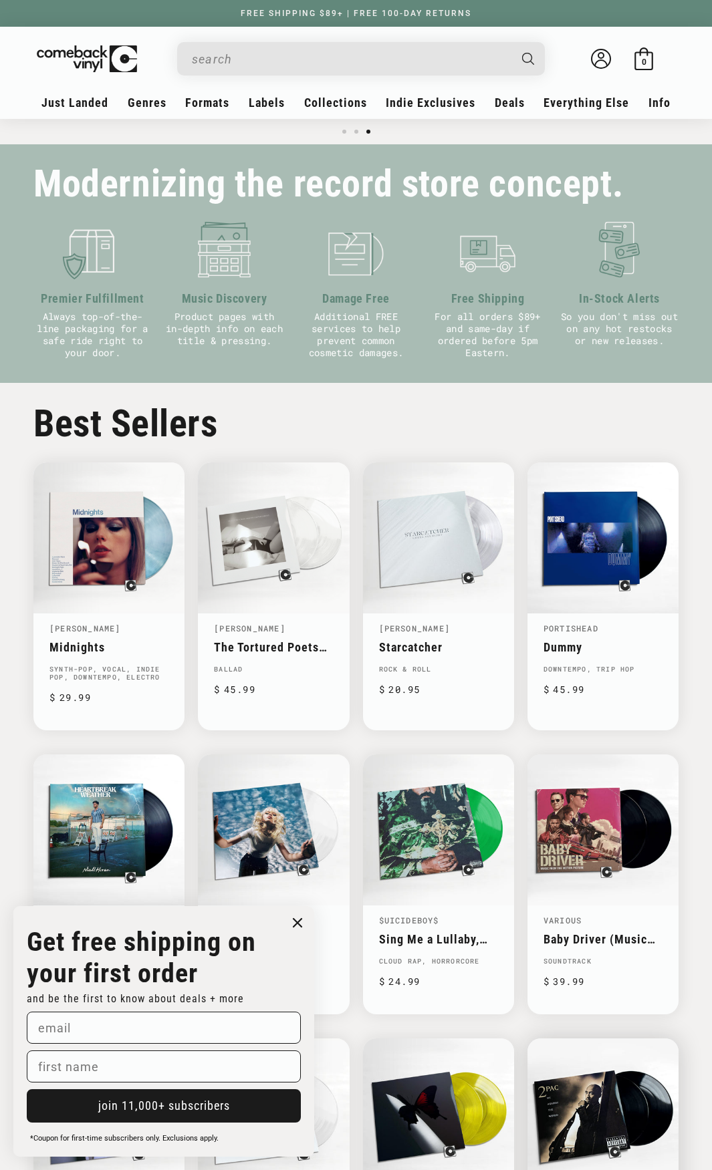
scroll to position [1003, 0]
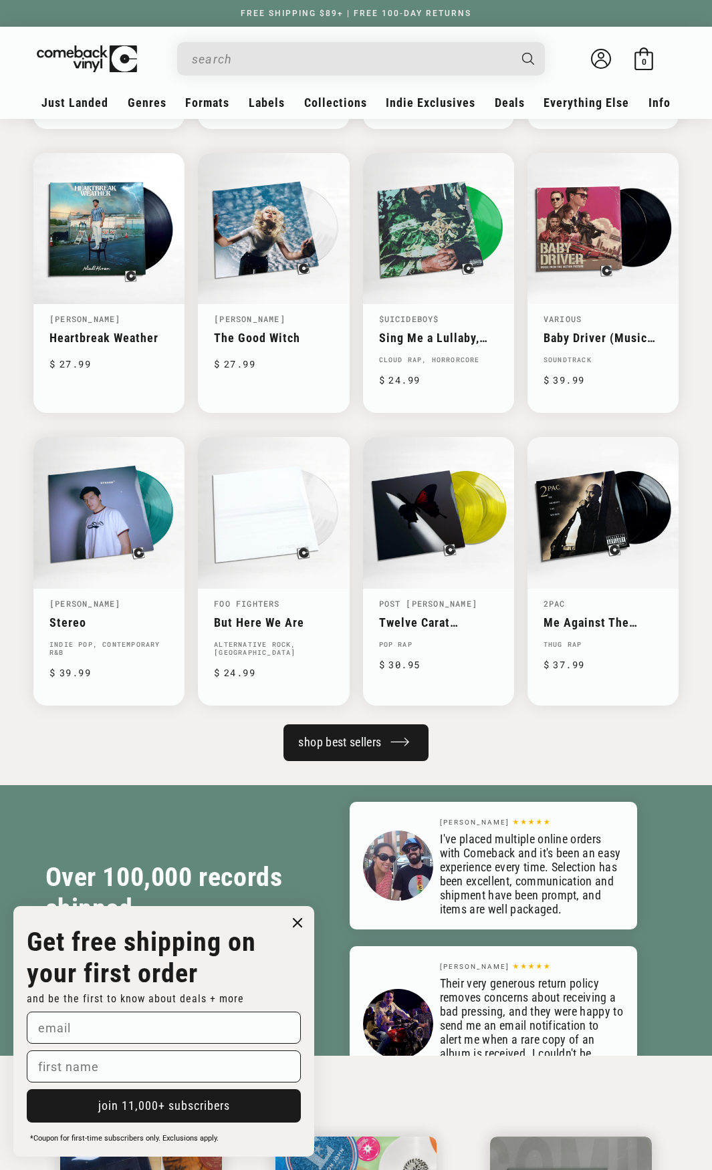
click at [390, 747] on link "shop best sellers" at bounding box center [355, 742] width 144 height 37
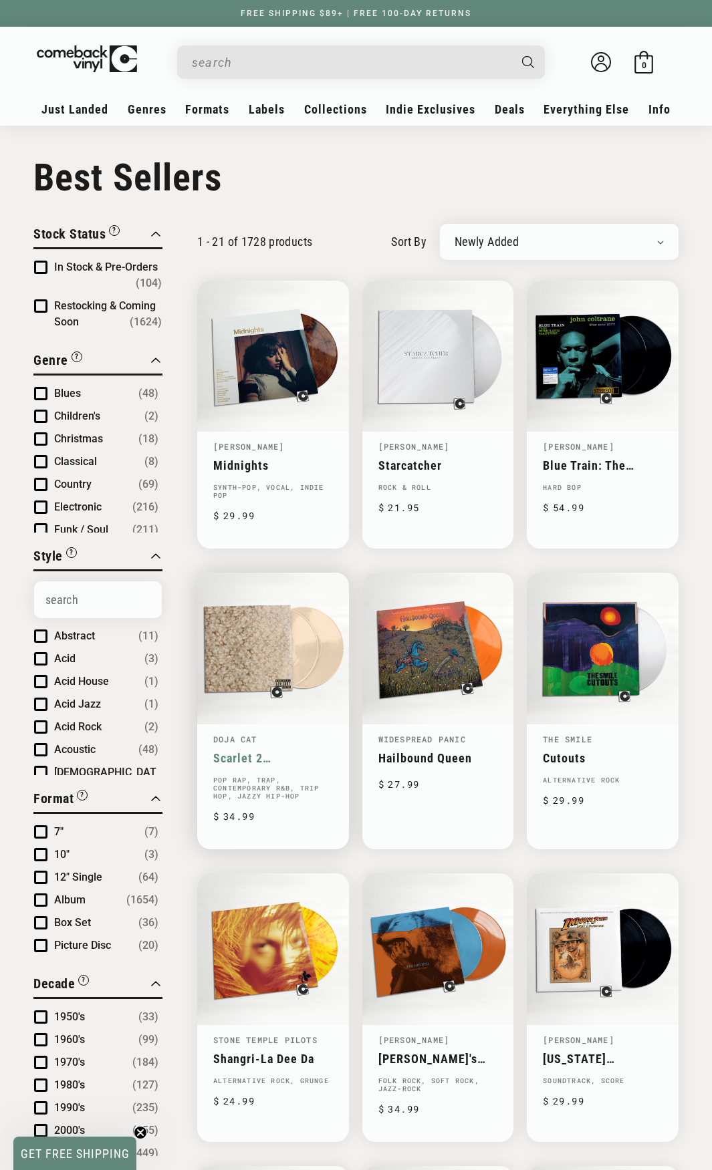
click at [261, 751] on link "Scarlet 2 [PERSON_NAME]" at bounding box center [273, 758] width 120 height 14
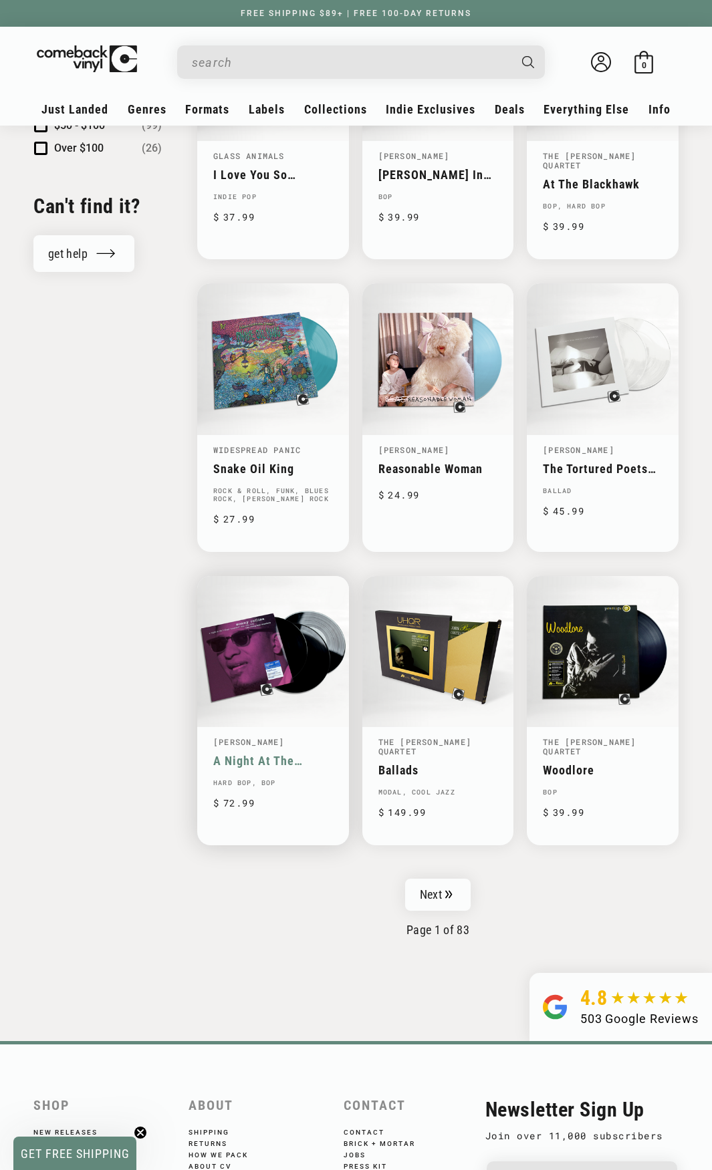
scroll to position [1575, 0]
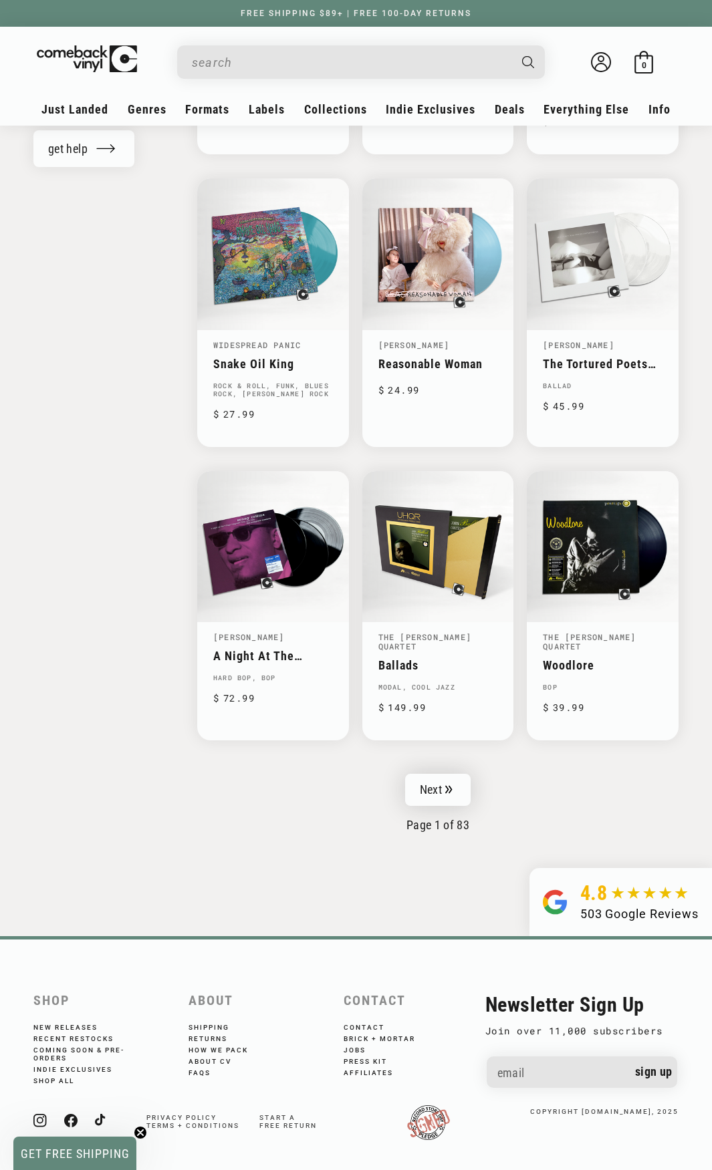
click at [444, 793] on link "Next" at bounding box center [437, 790] width 65 height 32
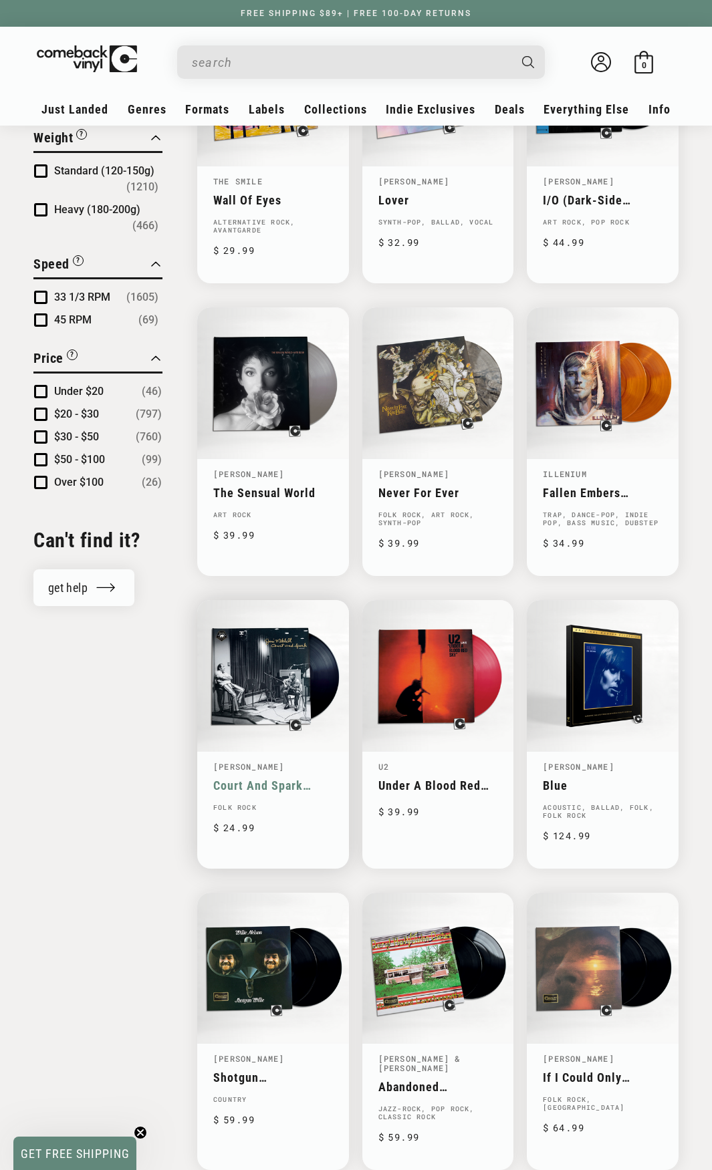
scroll to position [1337, 0]
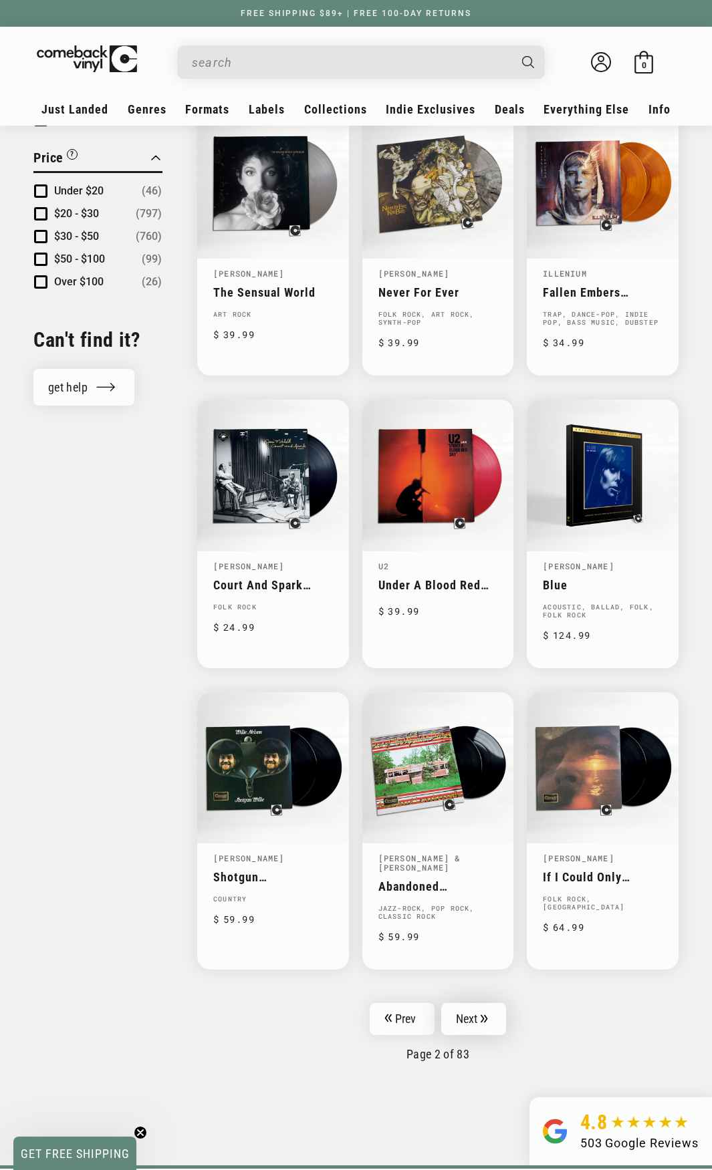
click at [472, 1024] on link "Next" at bounding box center [473, 1019] width 65 height 32
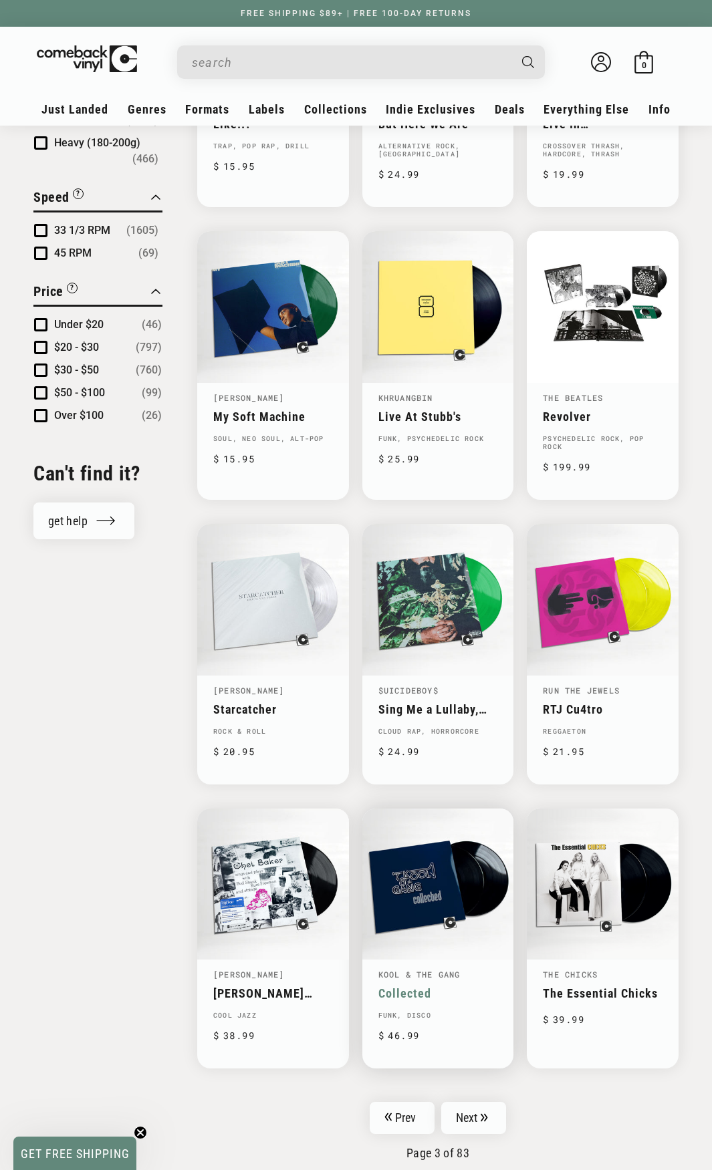
scroll to position [1270, 0]
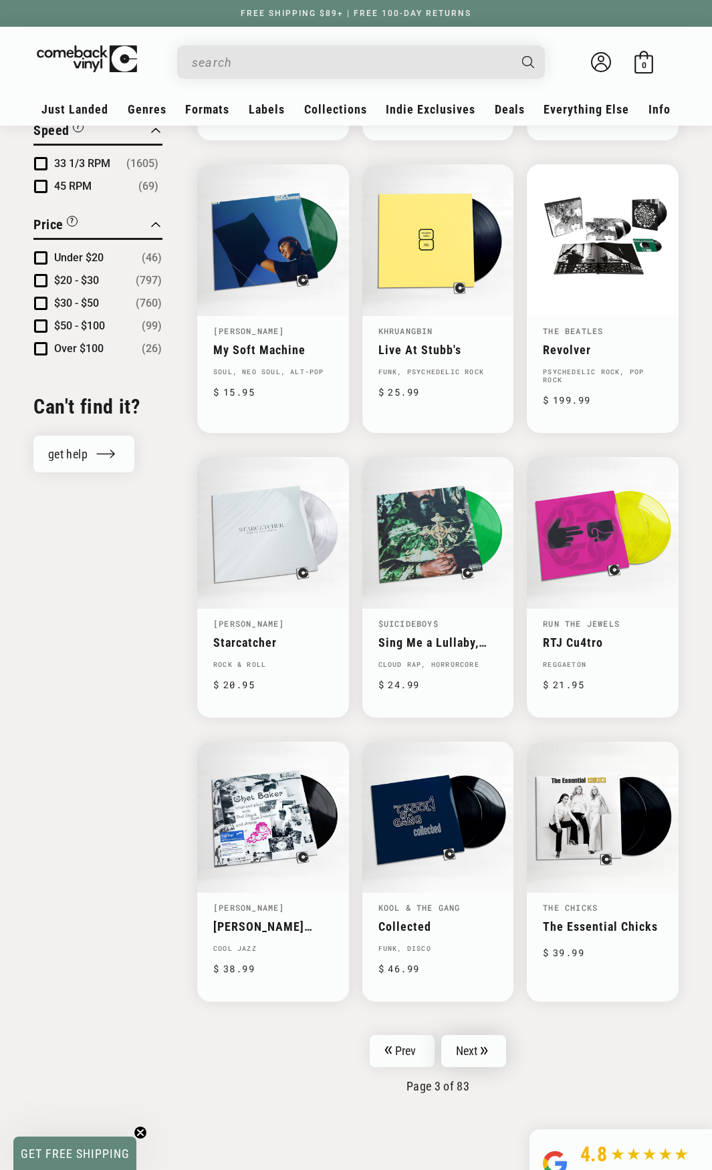
click at [470, 1057] on link "Next" at bounding box center [473, 1051] width 65 height 32
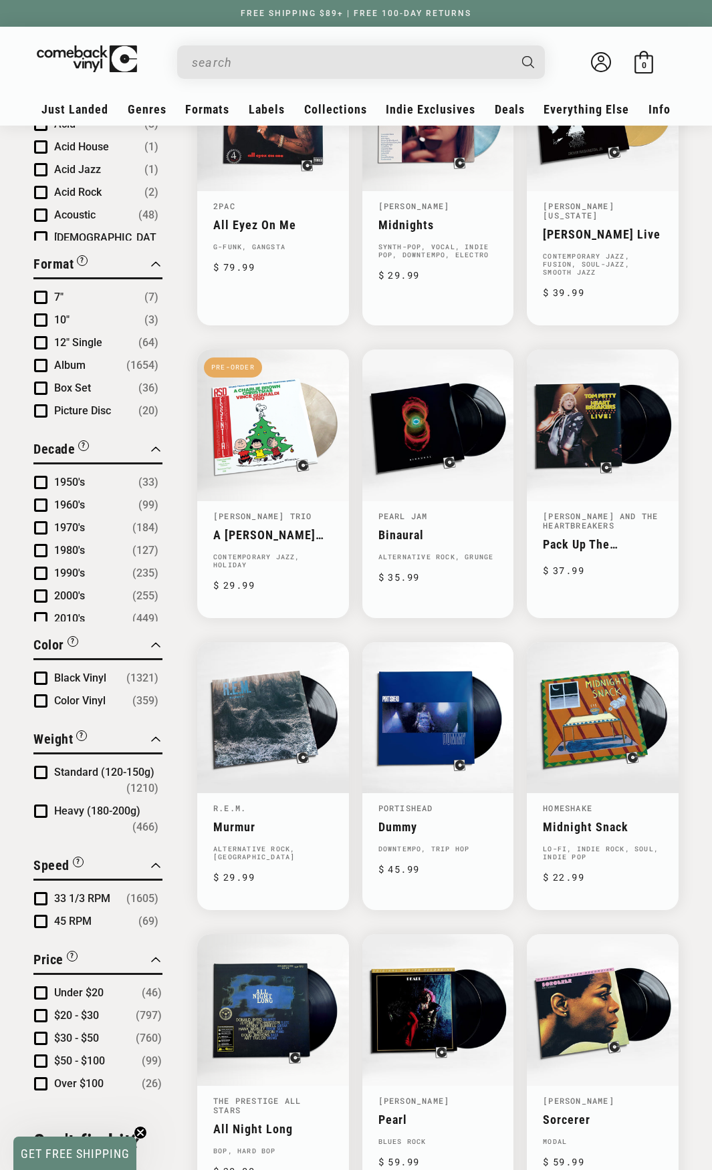
scroll to position [936, 0]
